Goal: Task Accomplishment & Management: Manage account settings

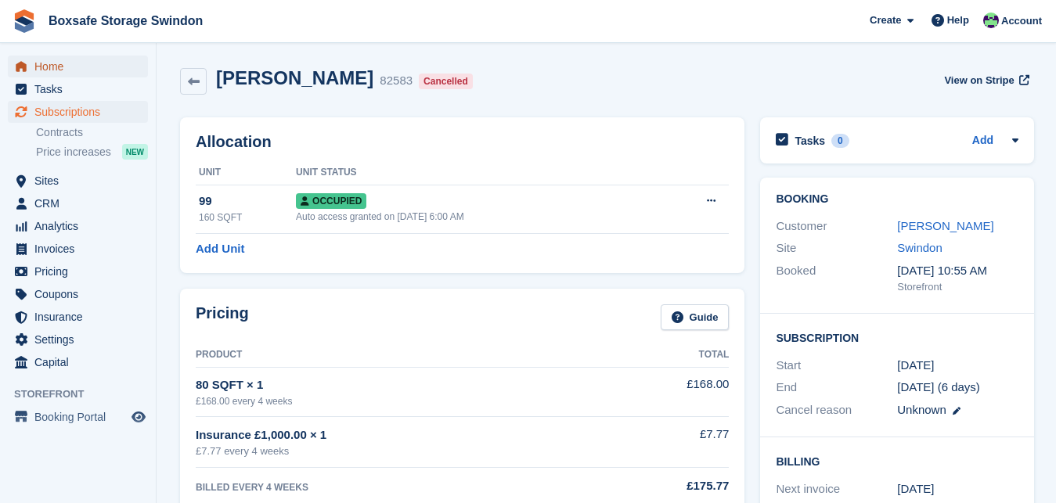
click at [97, 70] on span "Home" at bounding box center [81, 67] width 94 height 22
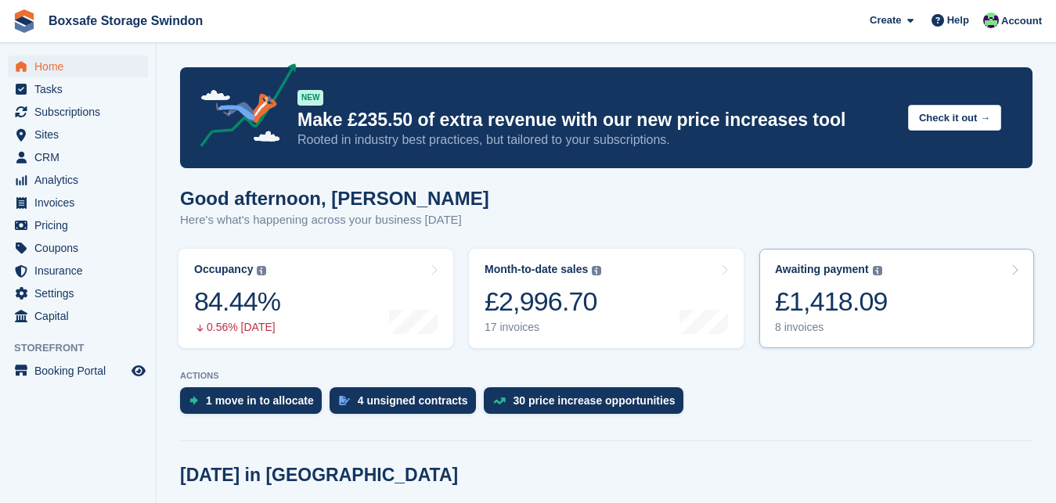
click at [810, 302] on div "£1,418.09" at bounding box center [831, 302] width 113 height 32
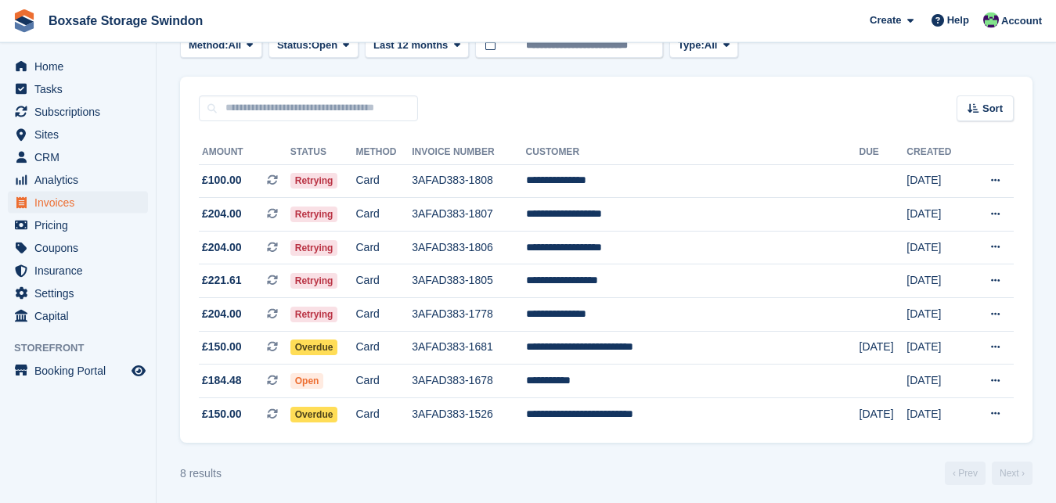
scroll to position [104, 0]
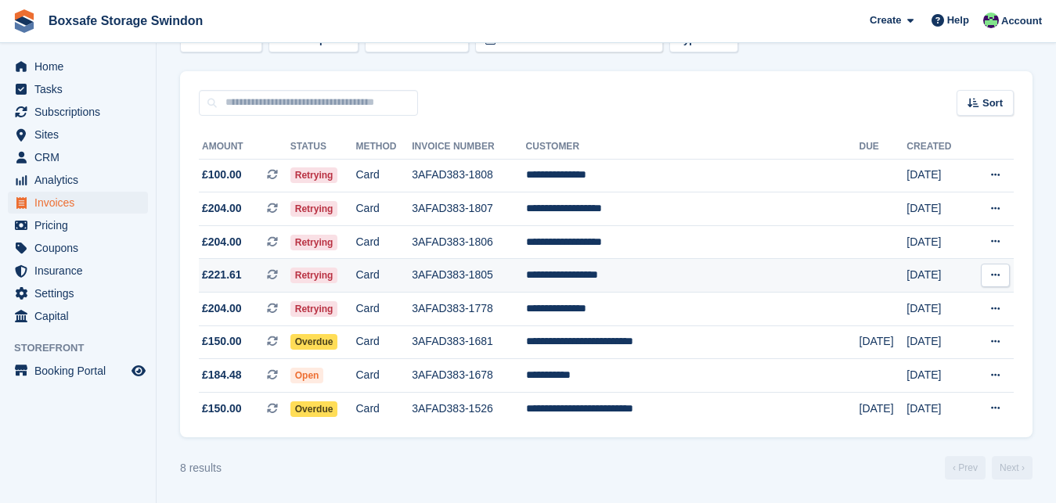
click at [683, 271] on td "**********" at bounding box center [692, 276] width 333 height 34
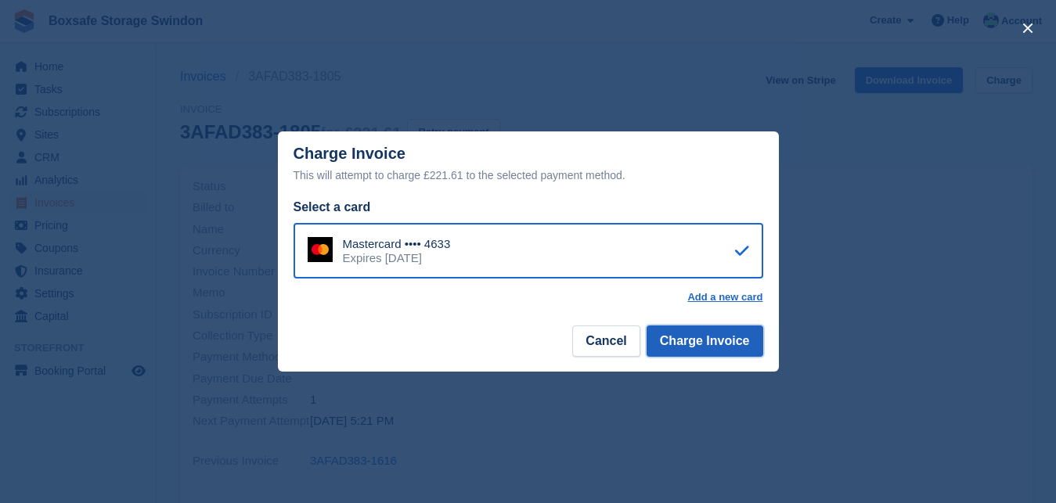
click at [723, 343] on button "Charge Invoice" at bounding box center [705, 341] width 117 height 31
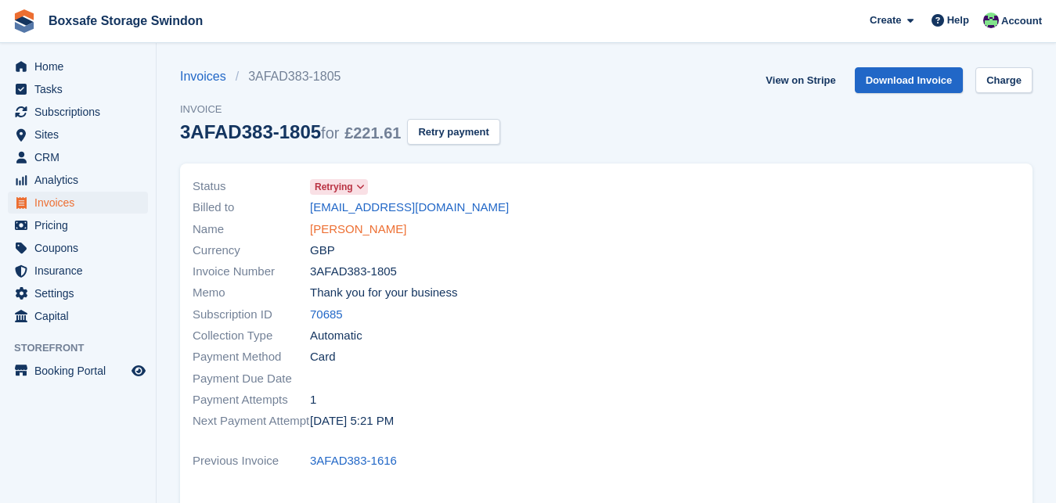
click at [365, 228] on link "Halwest Ahmed Nabi" at bounding box center [358, 230] width 96 height 18
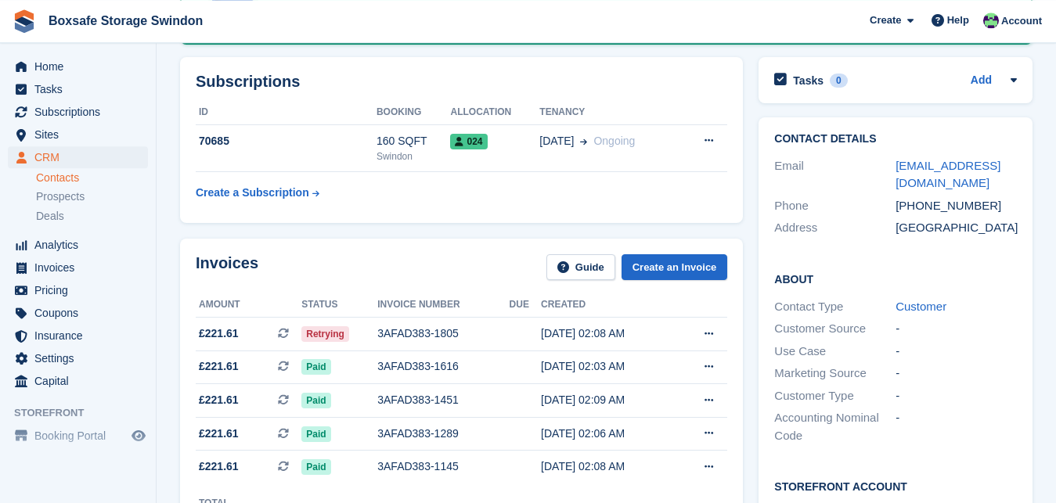
scroll to position [284, 0]
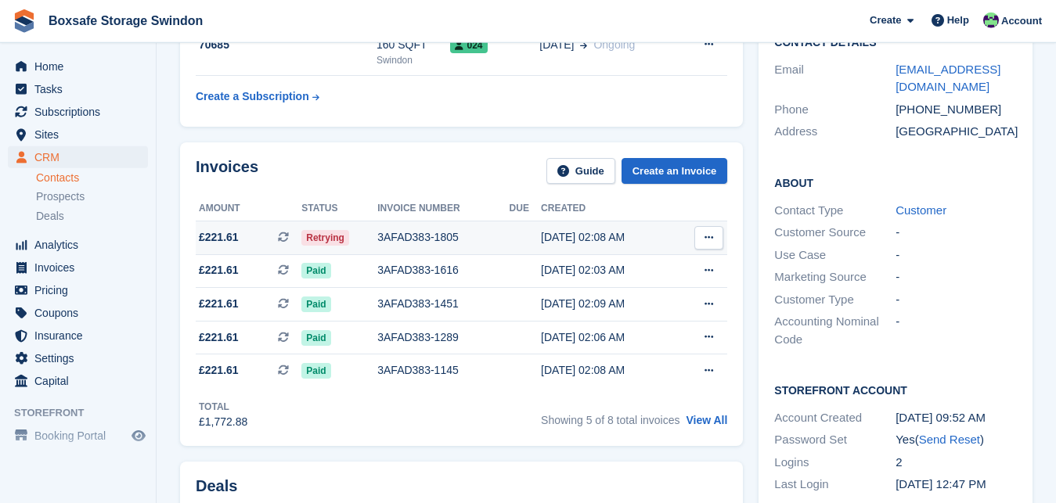
click at [418, 229] on div "3AFAD383-1805" at bounding box center [443, 237] width 132 height 16
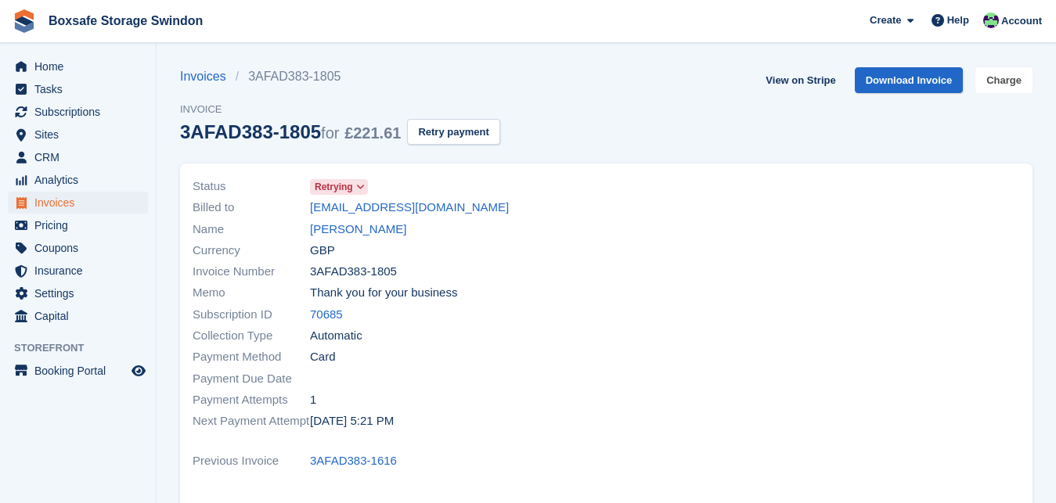
click at [999, 85] on link "Charge" at bounding box center [1003, 80] width 57 height 26
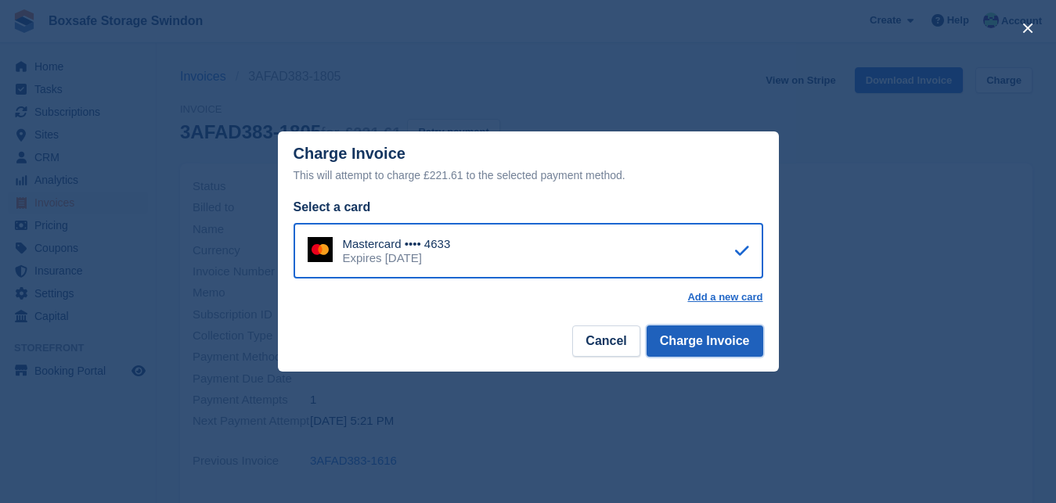
click at [692, 341] on button "Charge Invoice" at bounding box center [705, 341] width 117 height 31
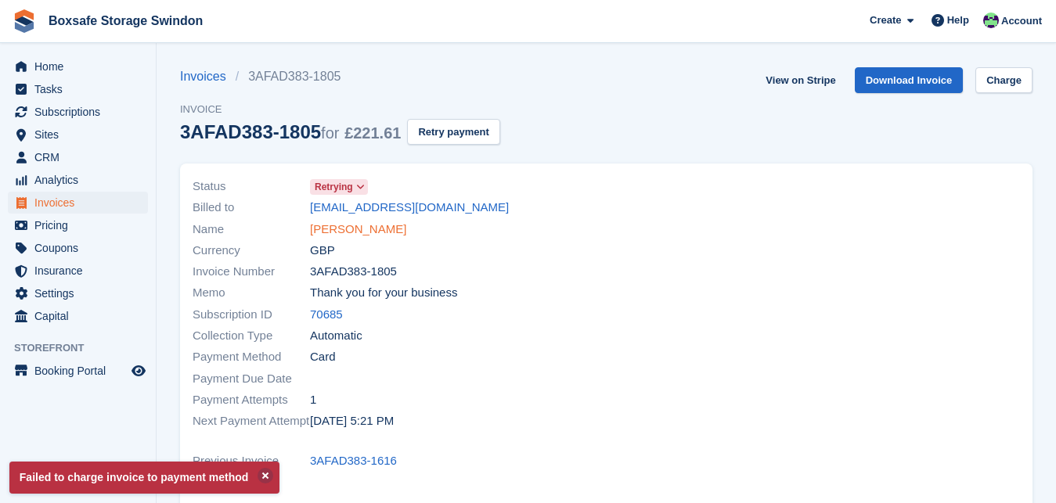
click at [406, 228] on link "Halwest Ahmed Nabi" at bounding box center [358, 230] width 96 height 18
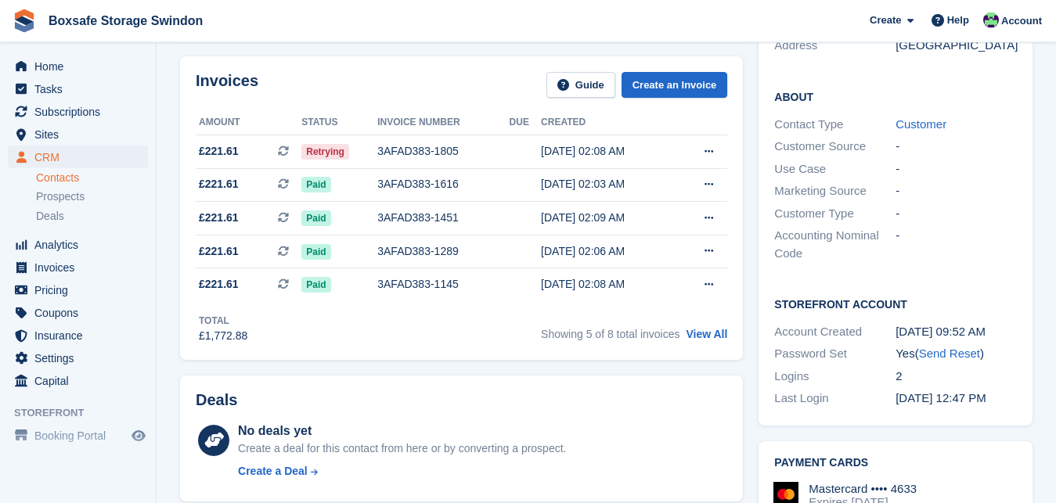
scroll to position [347, 0]
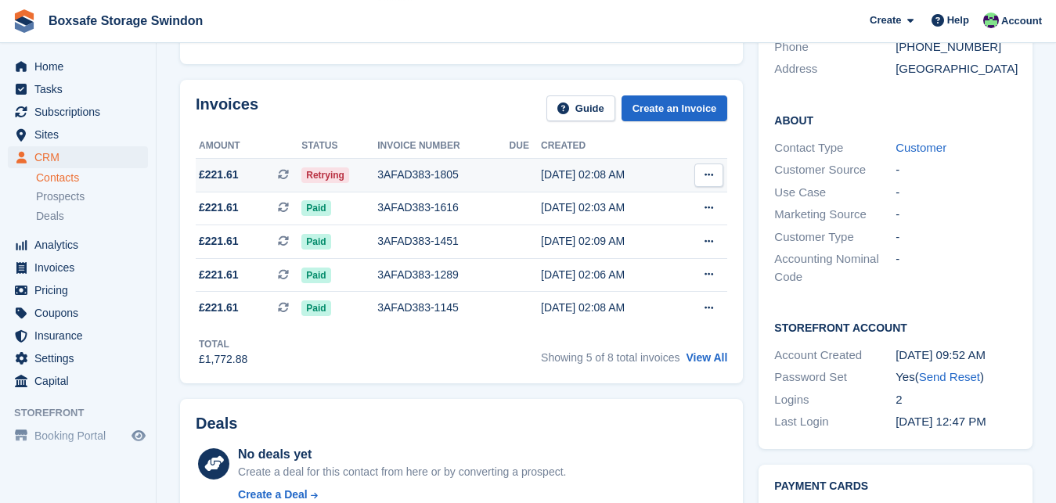
click at [443, 177] on div "3AFAD383-1805" at bounding box center [443, 175] width 132 height 16
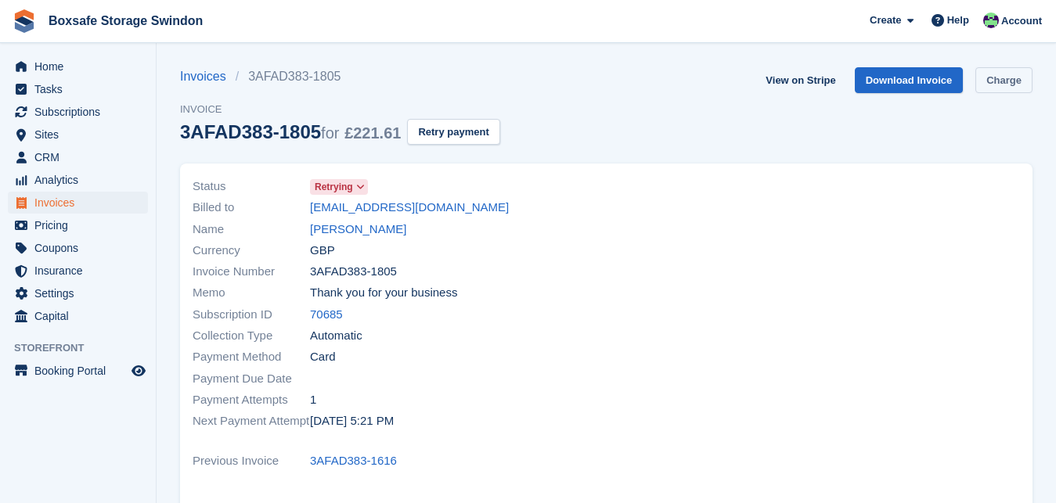
click at [1004, 88] on link "Charge" at bounding box center [1003, 80] width 57 height 26
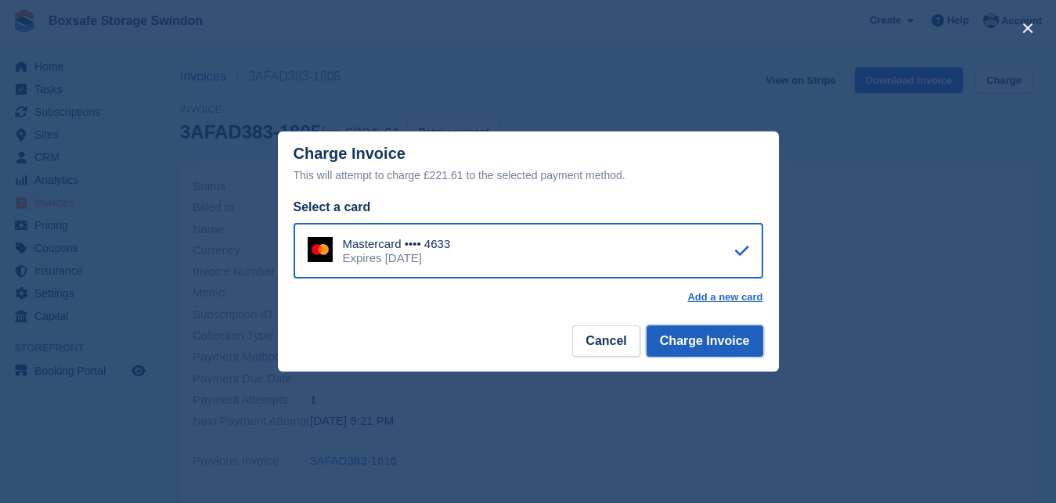
click at [682, 346] on button "Charge Invoice" at bounding box center [705, 341] width 117 height 31
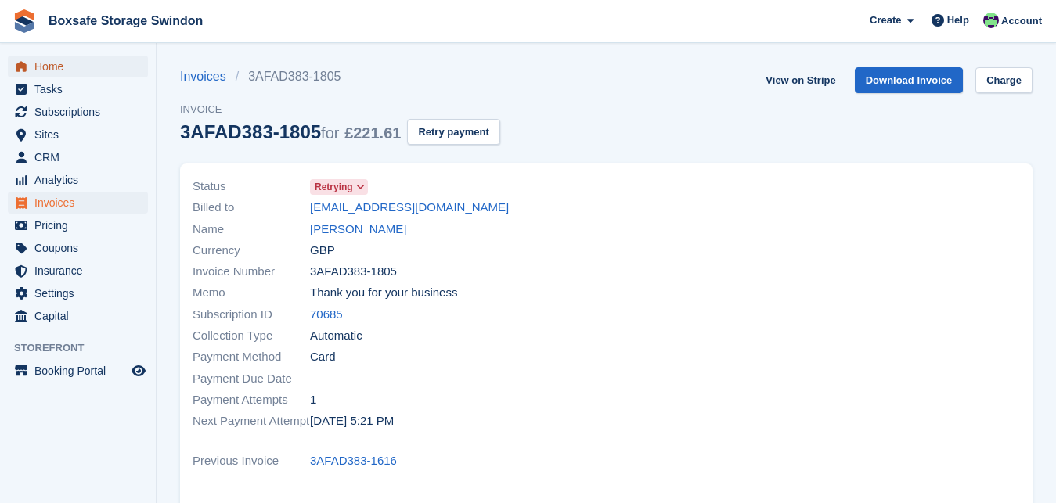
click at [59, 61] on span "Home" at bounding box center [81, 67] width 94 height 22
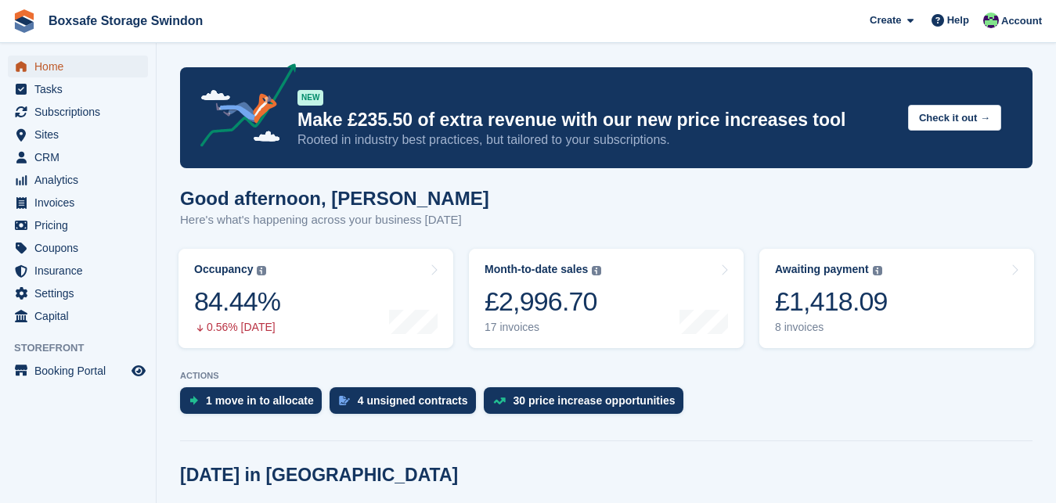
click at [67, 67] on span "Home" at bounding box center [81, 67] width 94 height 22
click at [809, 309] on div "£1,418.09" at bounding box center [831, 302] width 113 height 32
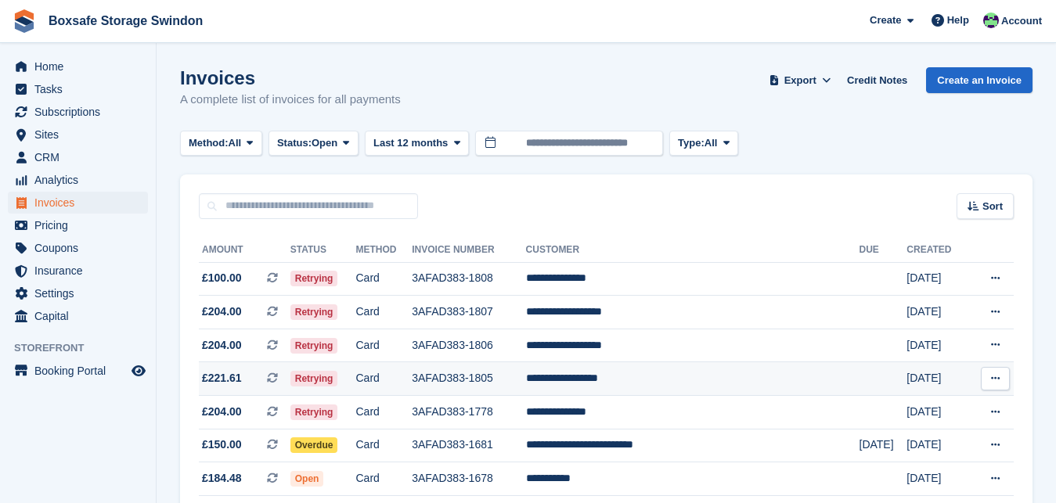
click at [636, 380] on td "**********" at bounding box center [692, 379] width 333 height 34
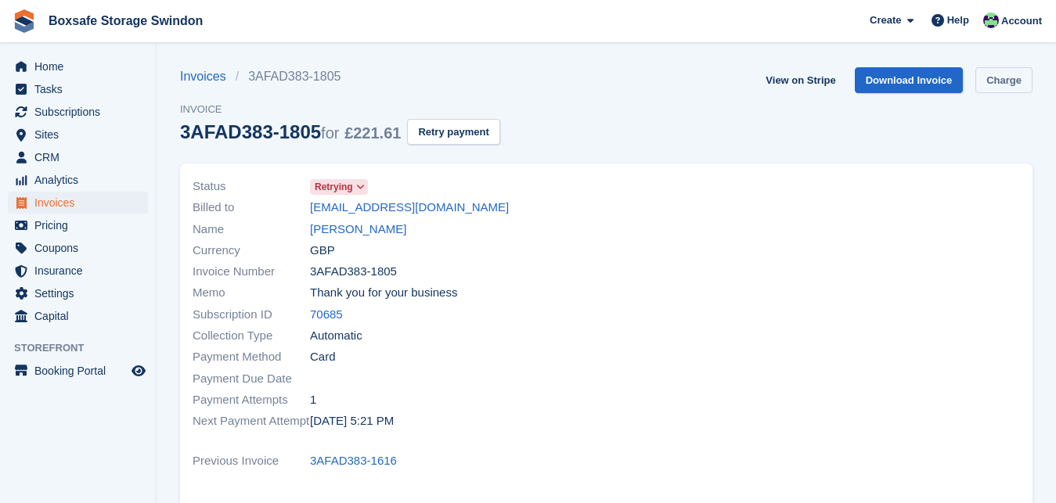
click at [996, 78] on link "Charge" at bounding box center [1003, 80] width 57 height 26
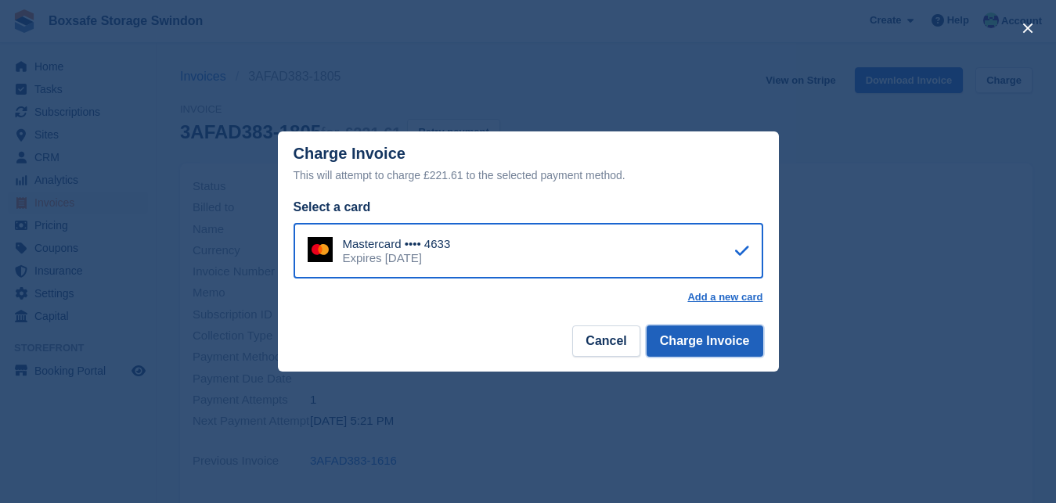
click at [712, 338] on button "Charge Invoice" at bounding box center [705, 341] width 117 height 31
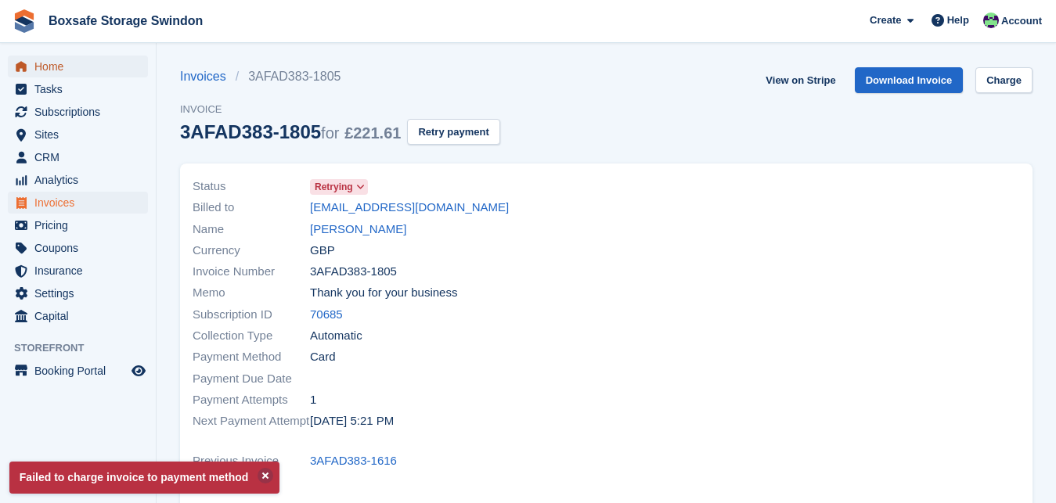
click at [106, 69] on span "Home" at bounding box center [81, 67] width 94 height 22
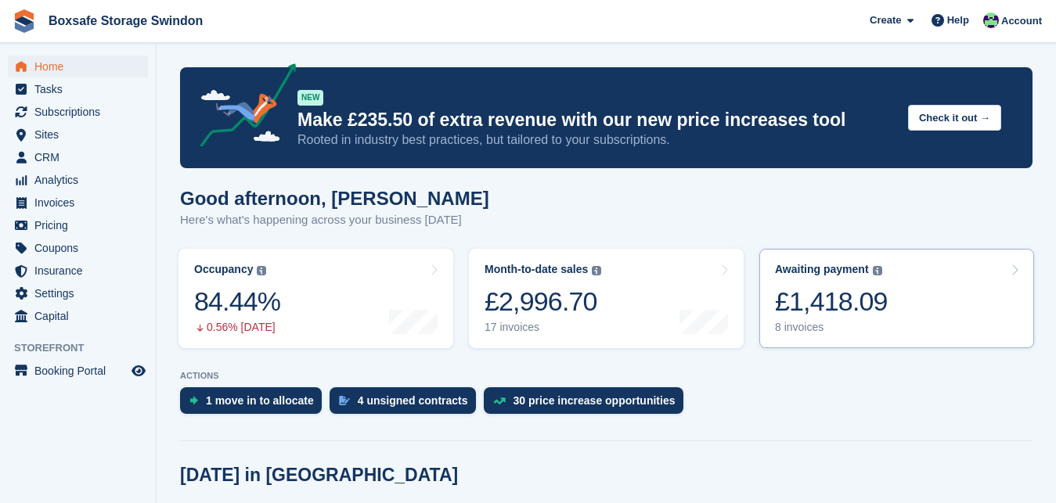
click at [819, 333] on div "8 invoices" at bounding box center [831, 327] width 113 height 13
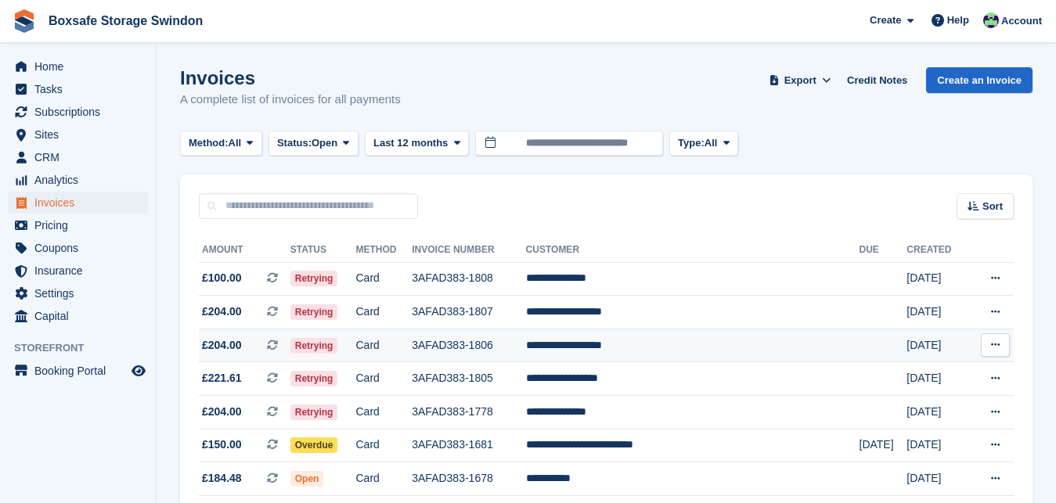
scroll to position [82, 0]
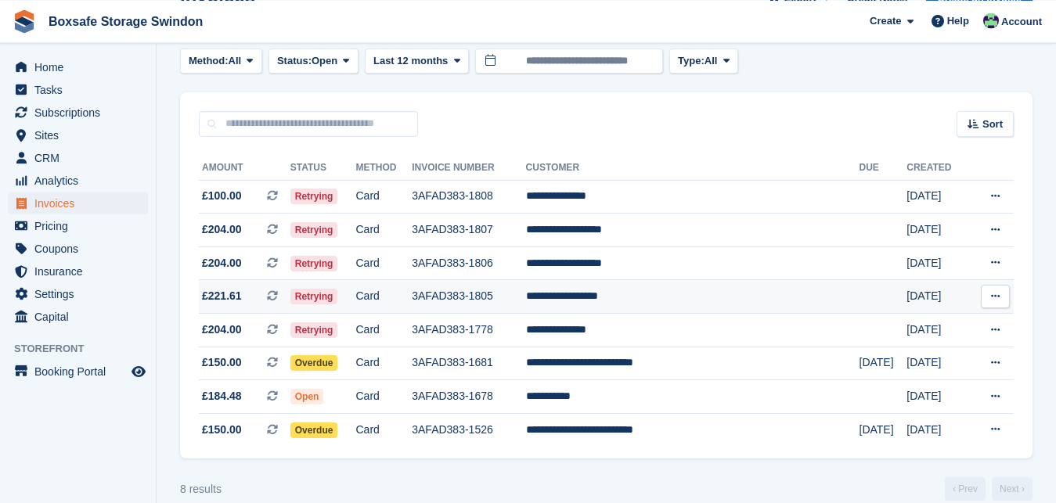
click at [665, 290] on td "**********" at bounding box center [692, 297] width 333 height 34
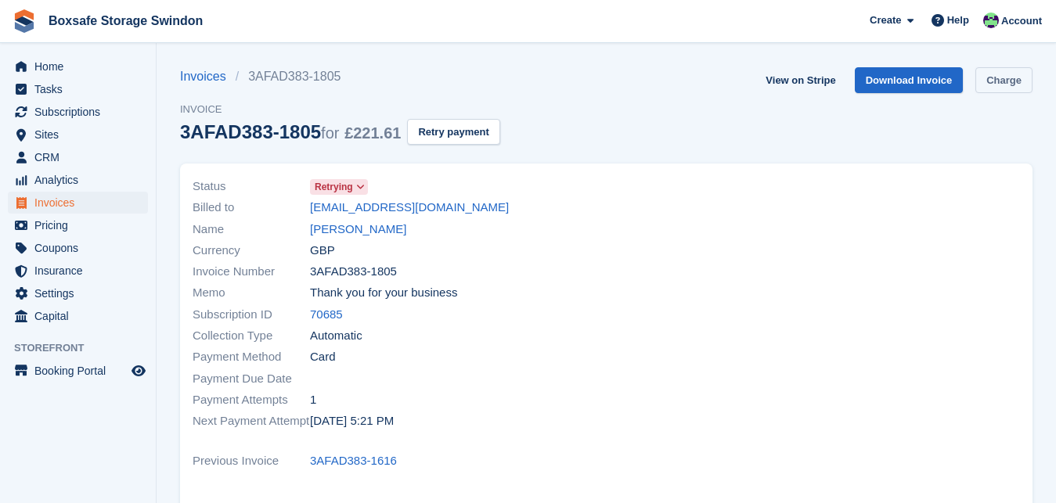
click at [999, 84] on link "Charge" at bounding box center [1003, 80] width 57 height 26
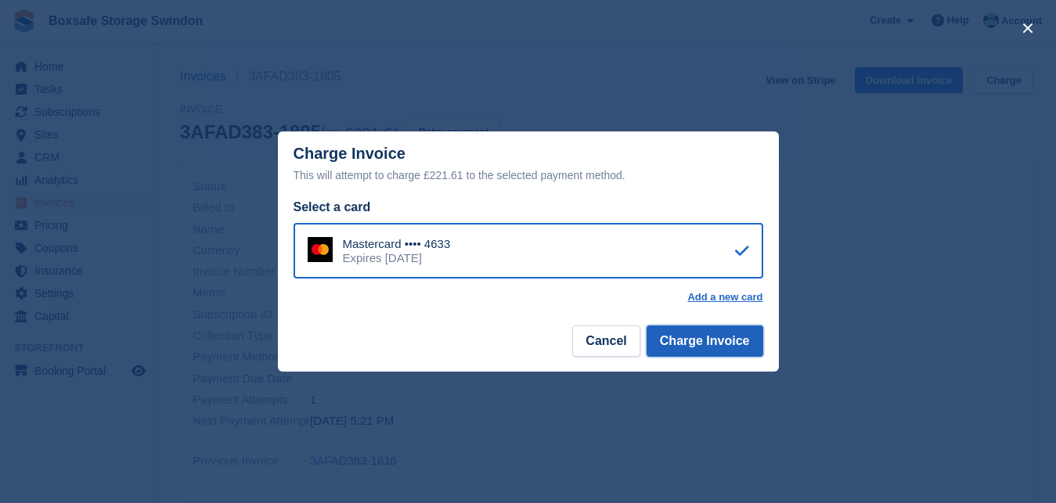
click at [736, 339] on button "Charge Invoice" at bounding box center [705, 341] width 117 height 31
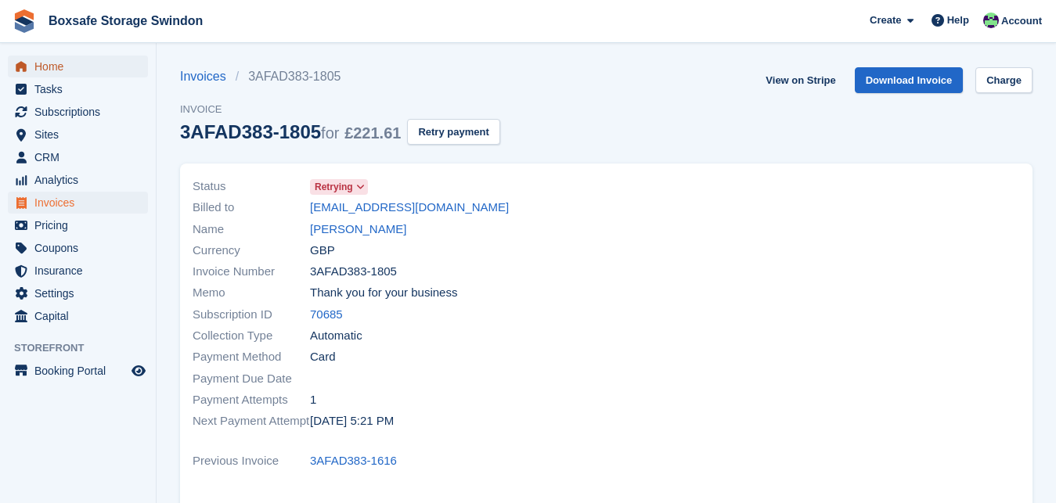
click at [38, 69] on span "Home" at bounding box center [81, 67] width 94 height 22
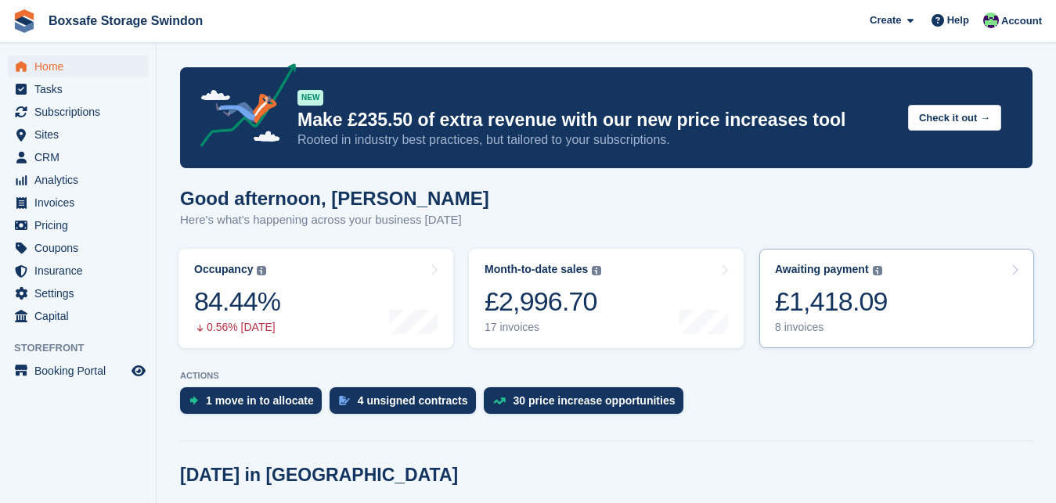
click at [837, 296] on div "£1,418.09" at bounding box center [831, 302] width 113 height 32
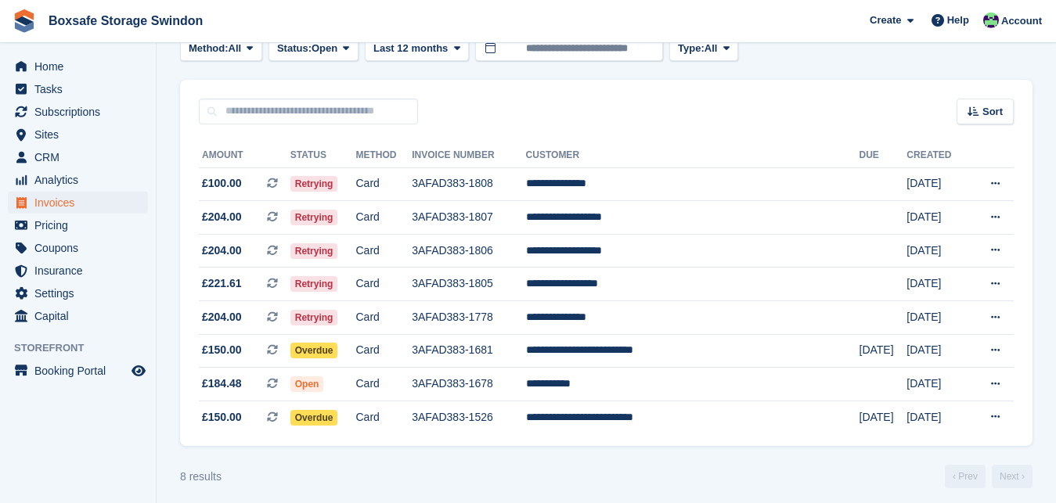
scroll to position [104, 0]
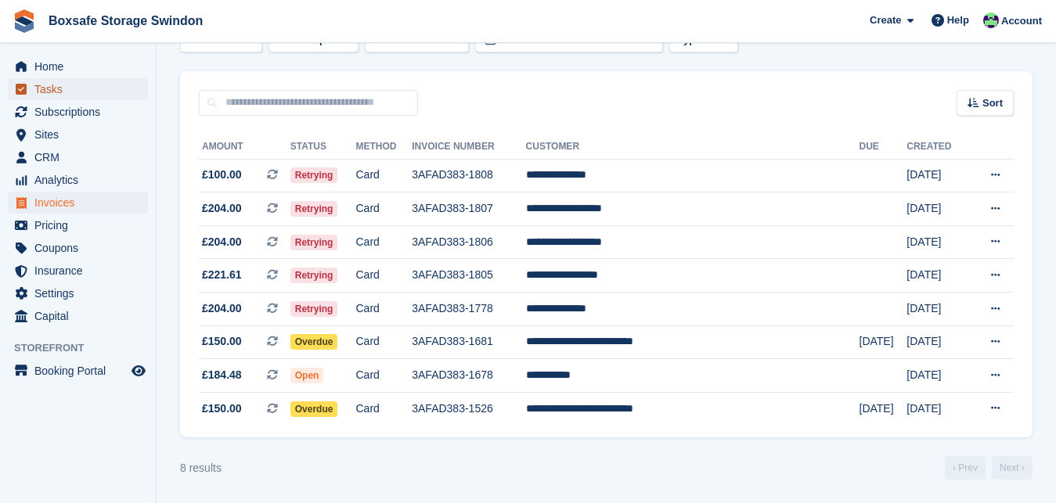
click at [92, 78] on span "Tasks" at bounding box center [81, 89] width 94 height 22
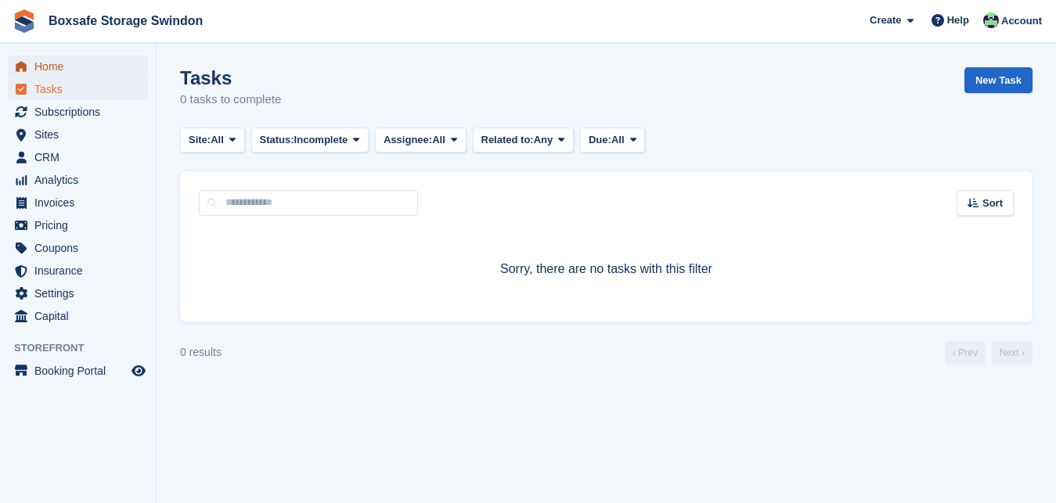
click at [61, 61] on span "Home" at bounding box center [81, 67] width 94 height 22
